Goal: Information Seeking & Learning: Understand process/instructions

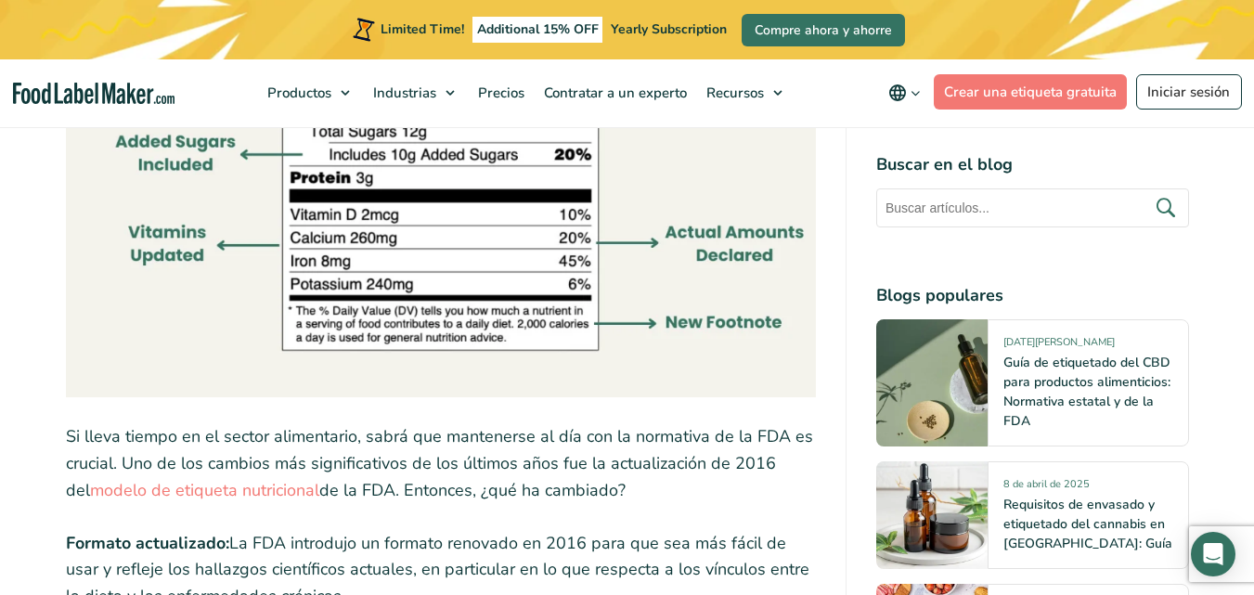
scroll to position [1863, 0]
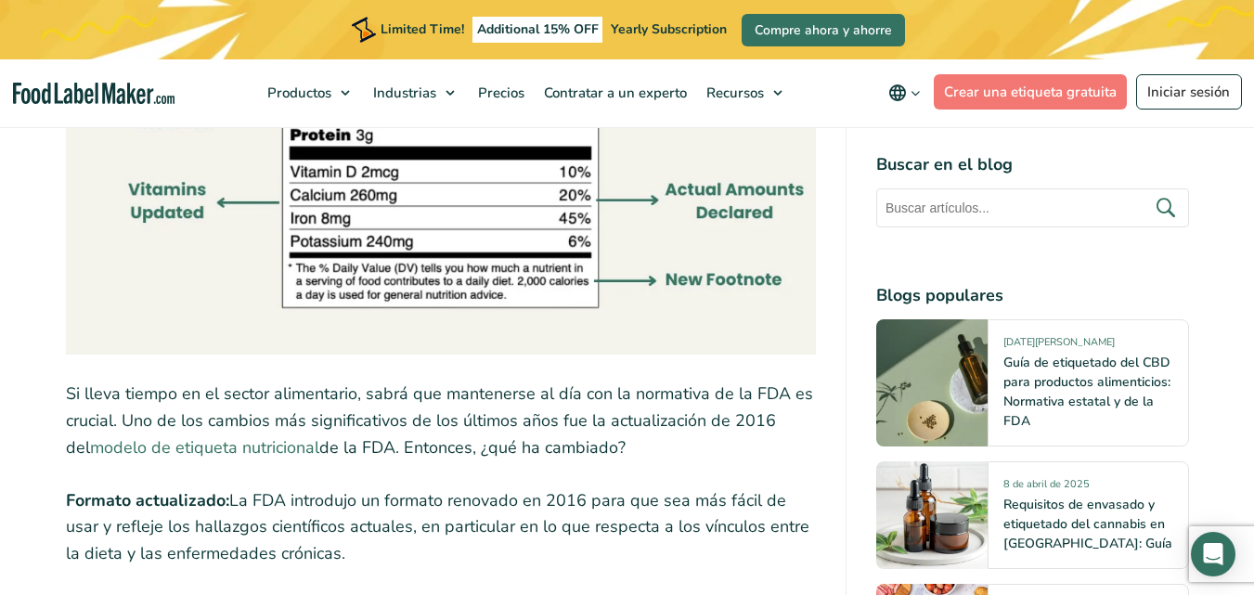
click at [250, 436] on link "modelo de etiqueta nutricional" at bounding box center [204, 447] width 229 height 22
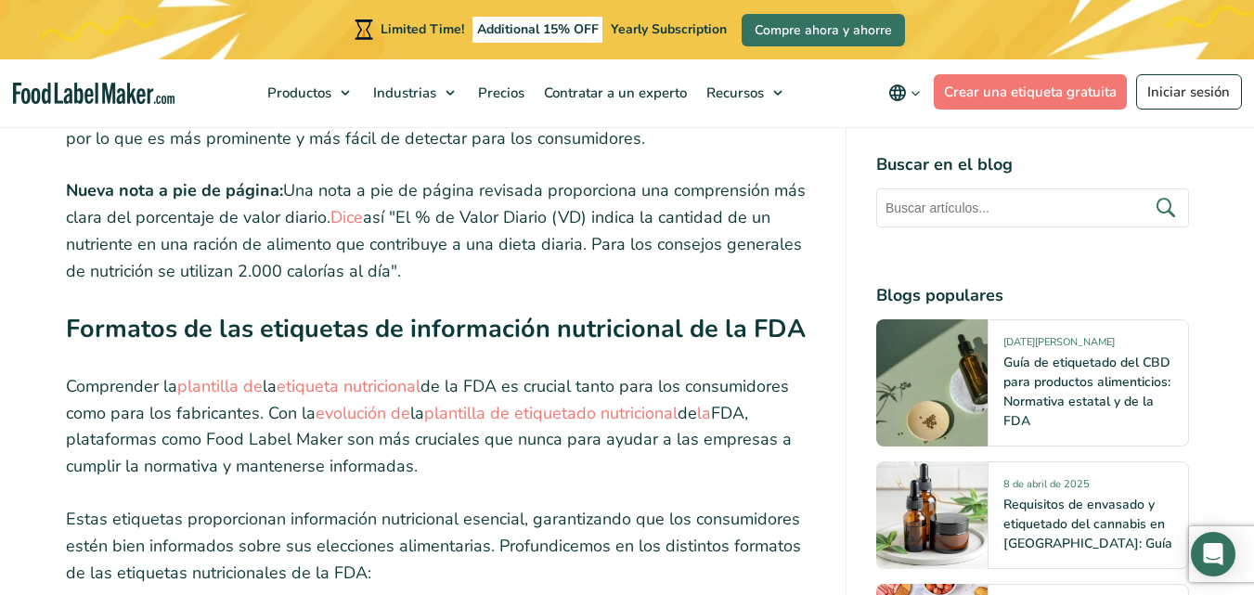
scroll to position [3077, 0]
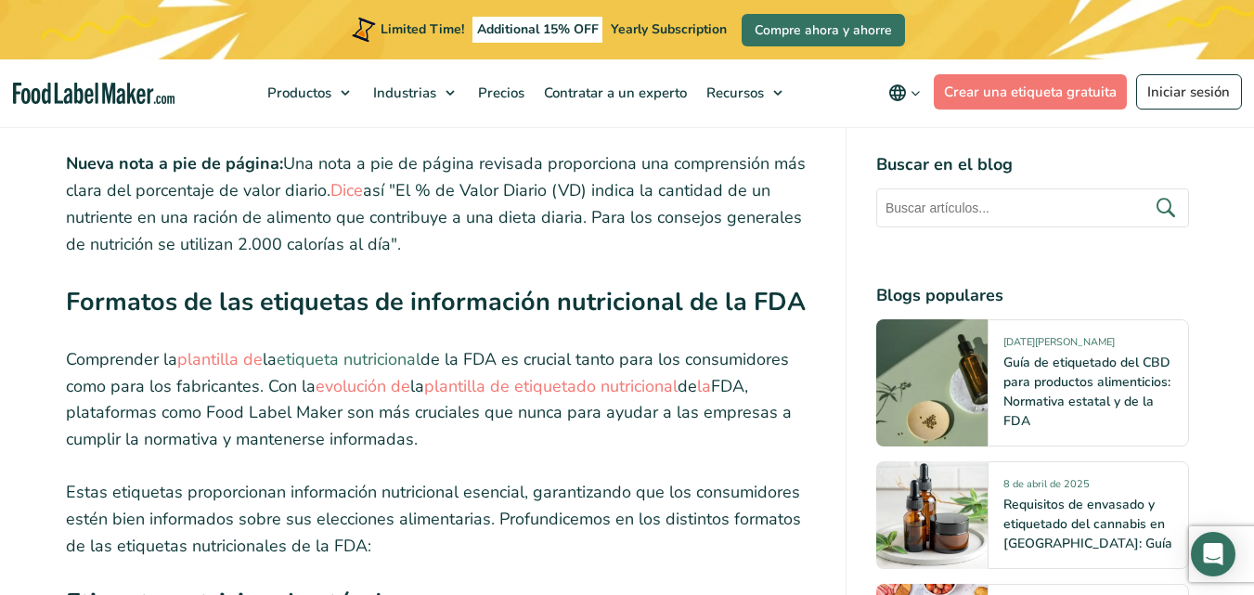
click at [307, 348] on link "etiqueta nutricional" at bounding box center [349, 359] width 144 height 22
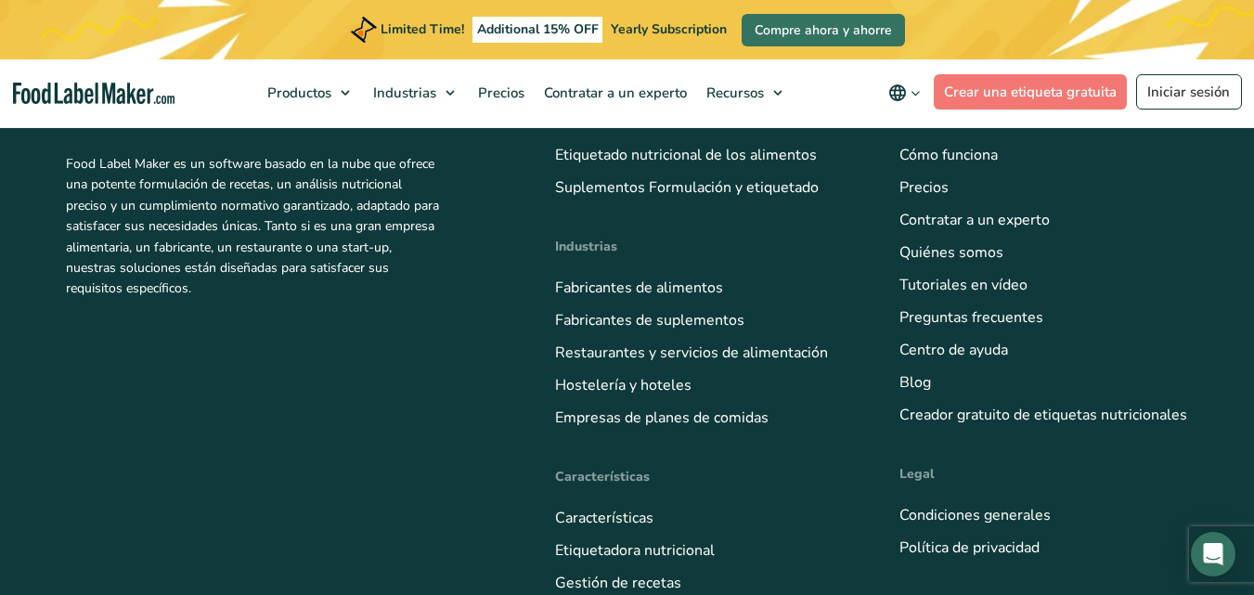
scroll to position [7959, 0]
